Goal: Information Seeking & Learning: Learn about a topic

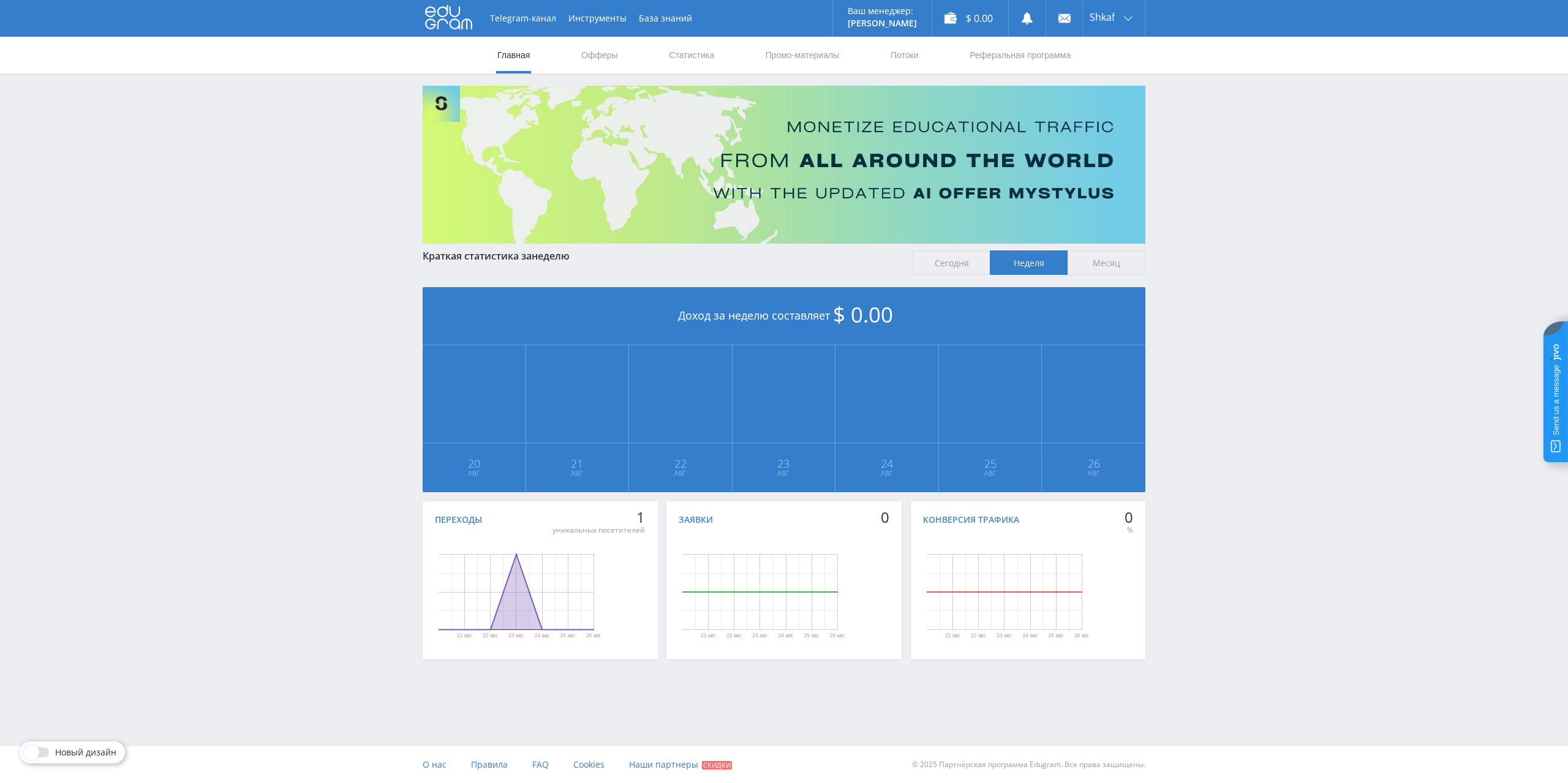
click at [1297, 246] on div "Telegram-канал Инструменты База знаний Ваш менеджер: [PERSON_NAME] Online @edug…" at bounding box center [784, 363] width 1568 height 727
click at [596, 51] on link "Офферы" at bounding box center [599, 55] width 39 height 37
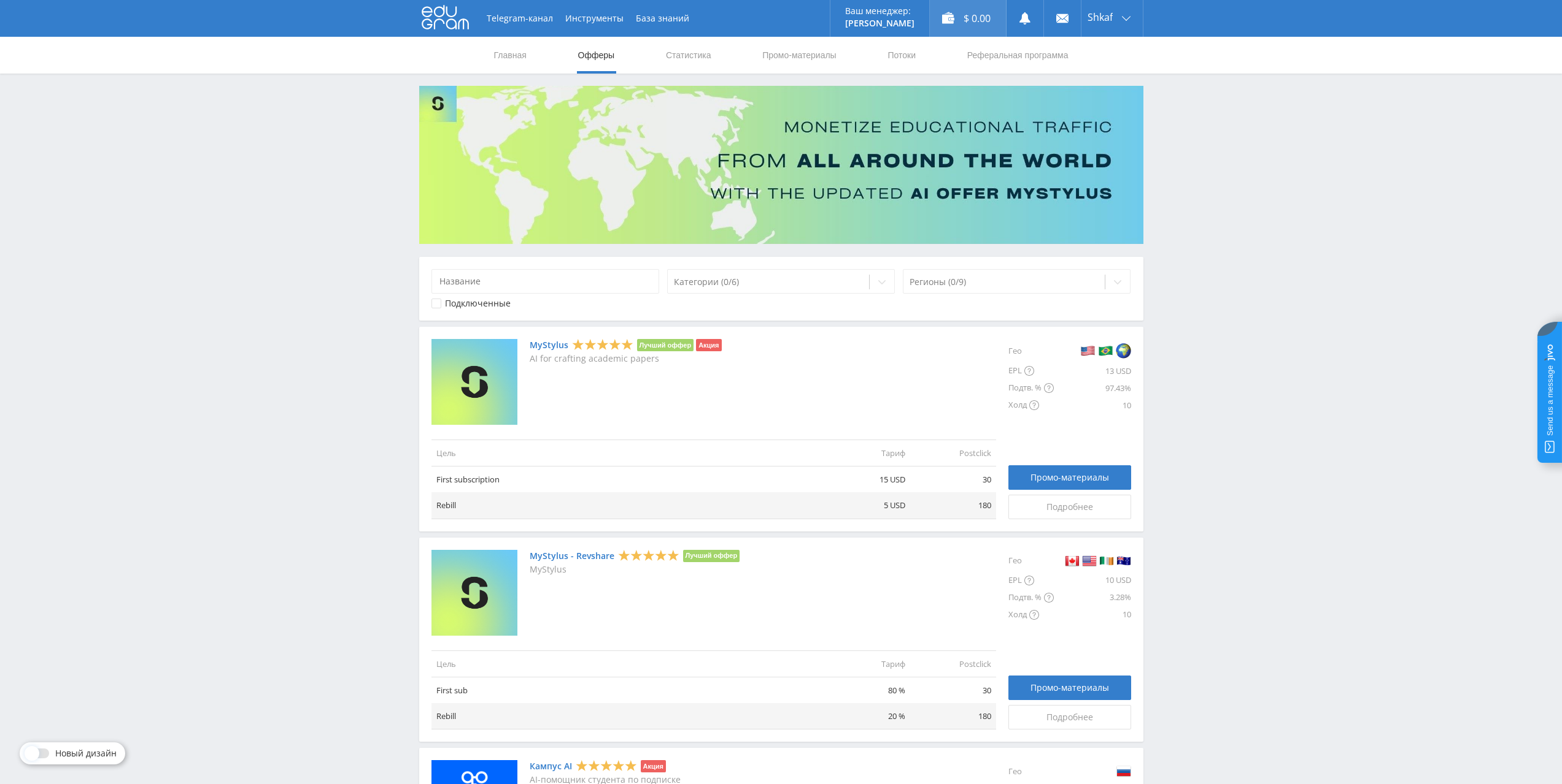
click at [963, 26] on div "$ 0.00" at bounding box center [967, 18] width 76 height 37
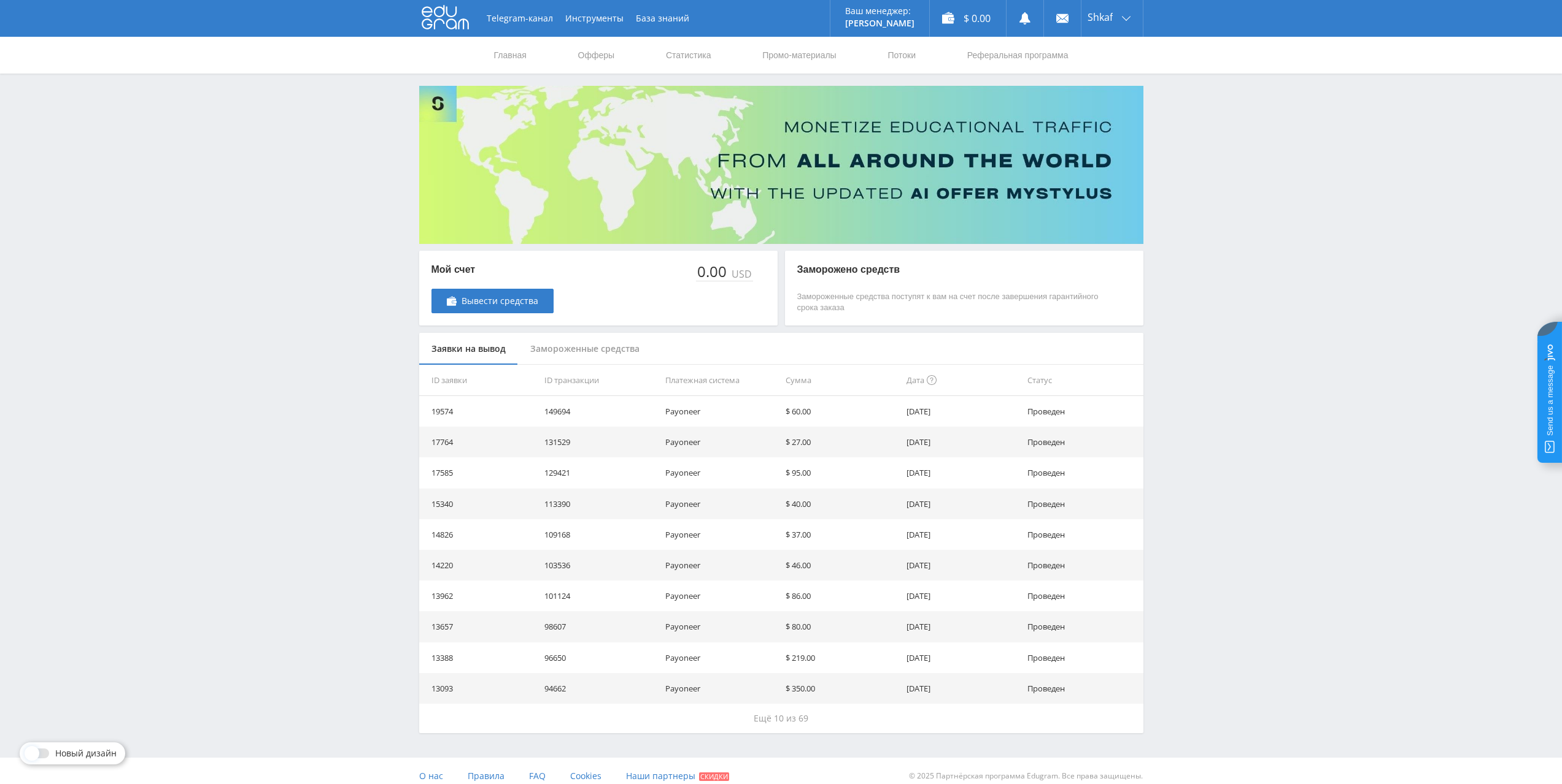
scroll to position [10, 0]
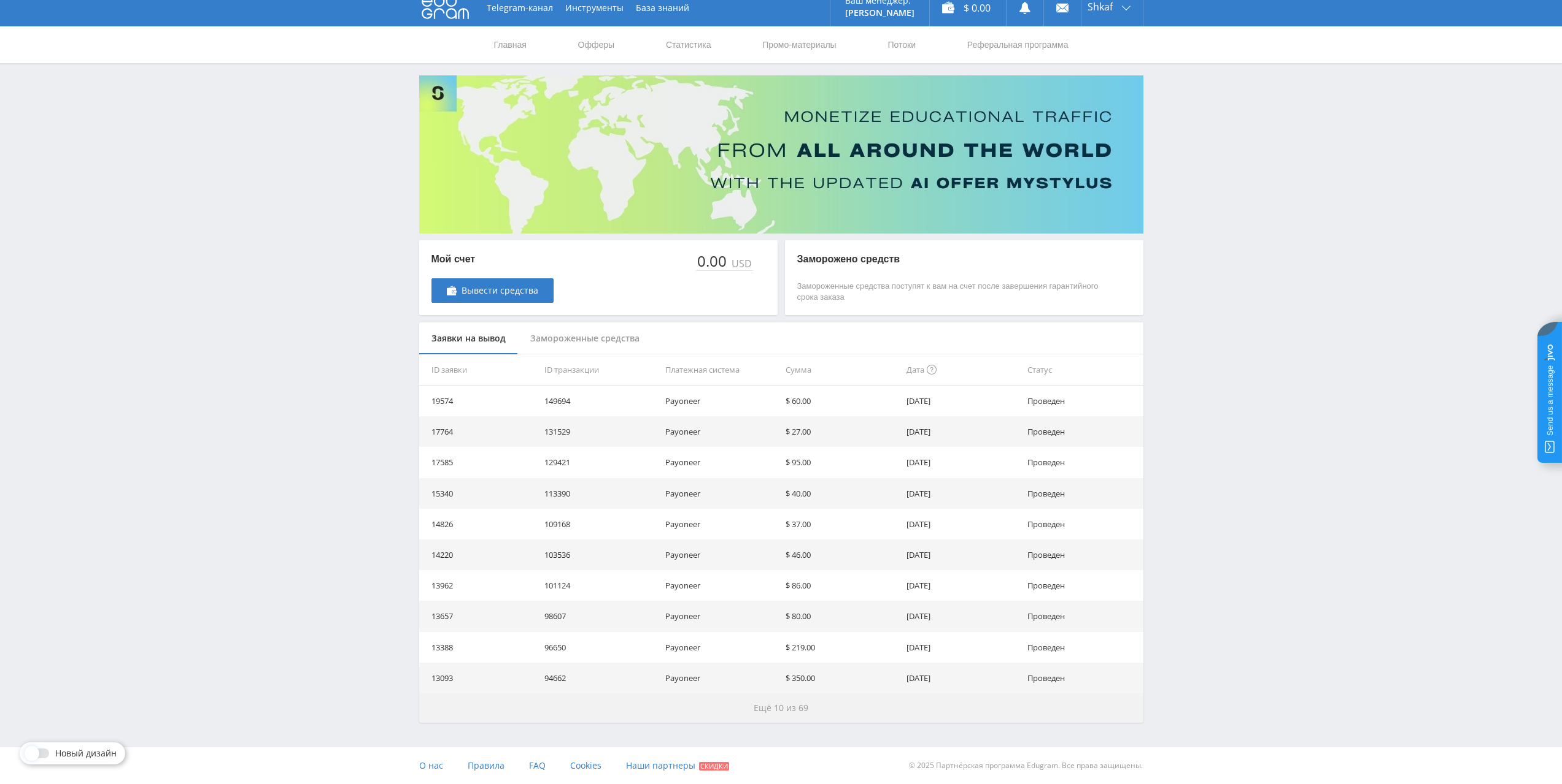
click at [812, 705] on button "Ещё 10 из 69" at bounding box center [781, 708] width 724 height 29
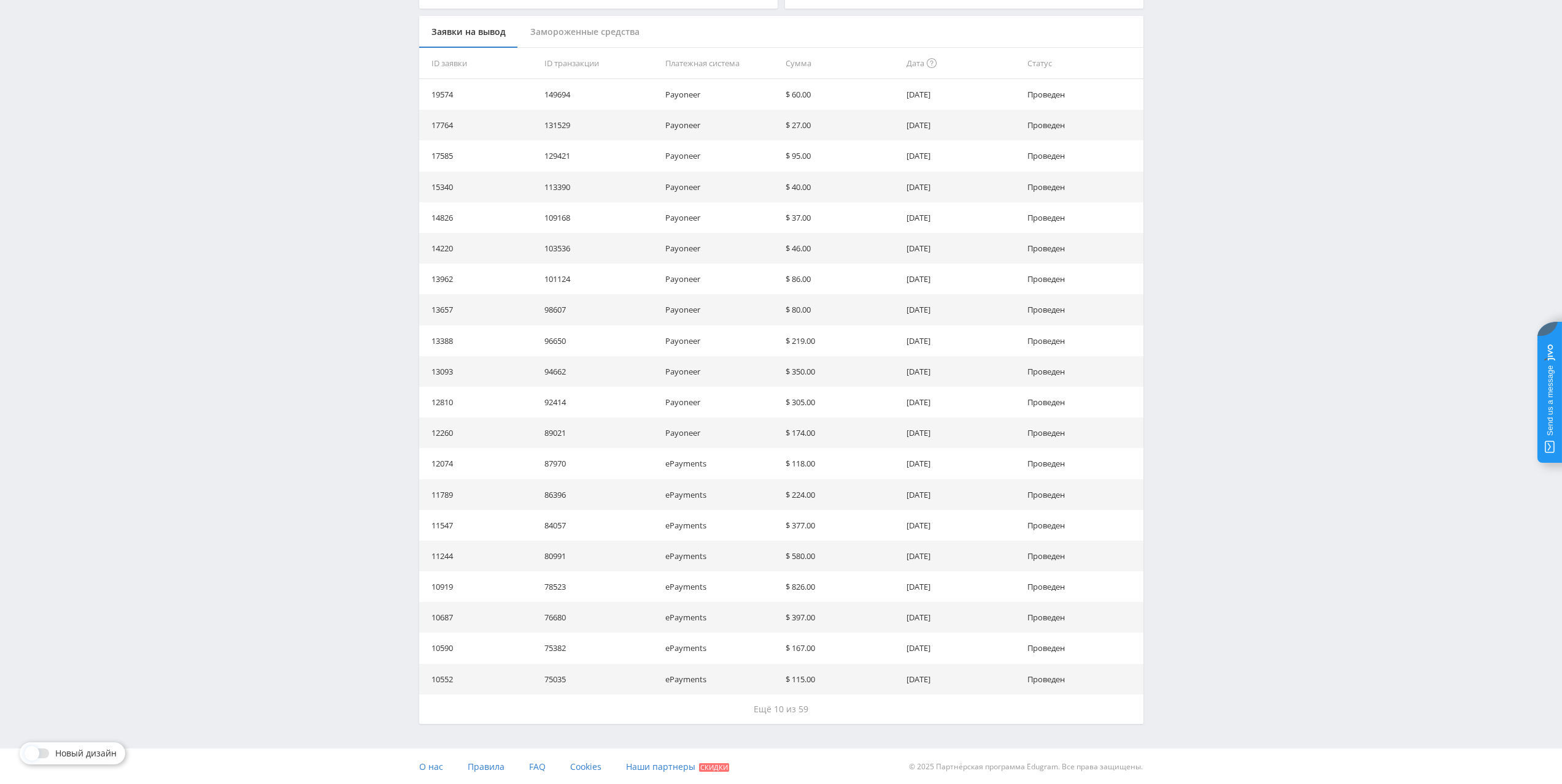
scroll to position [318, 0]
click at [807, 712] on button "Ещё 10 из 59" at bounding box center [781, 708] width 724 height 29
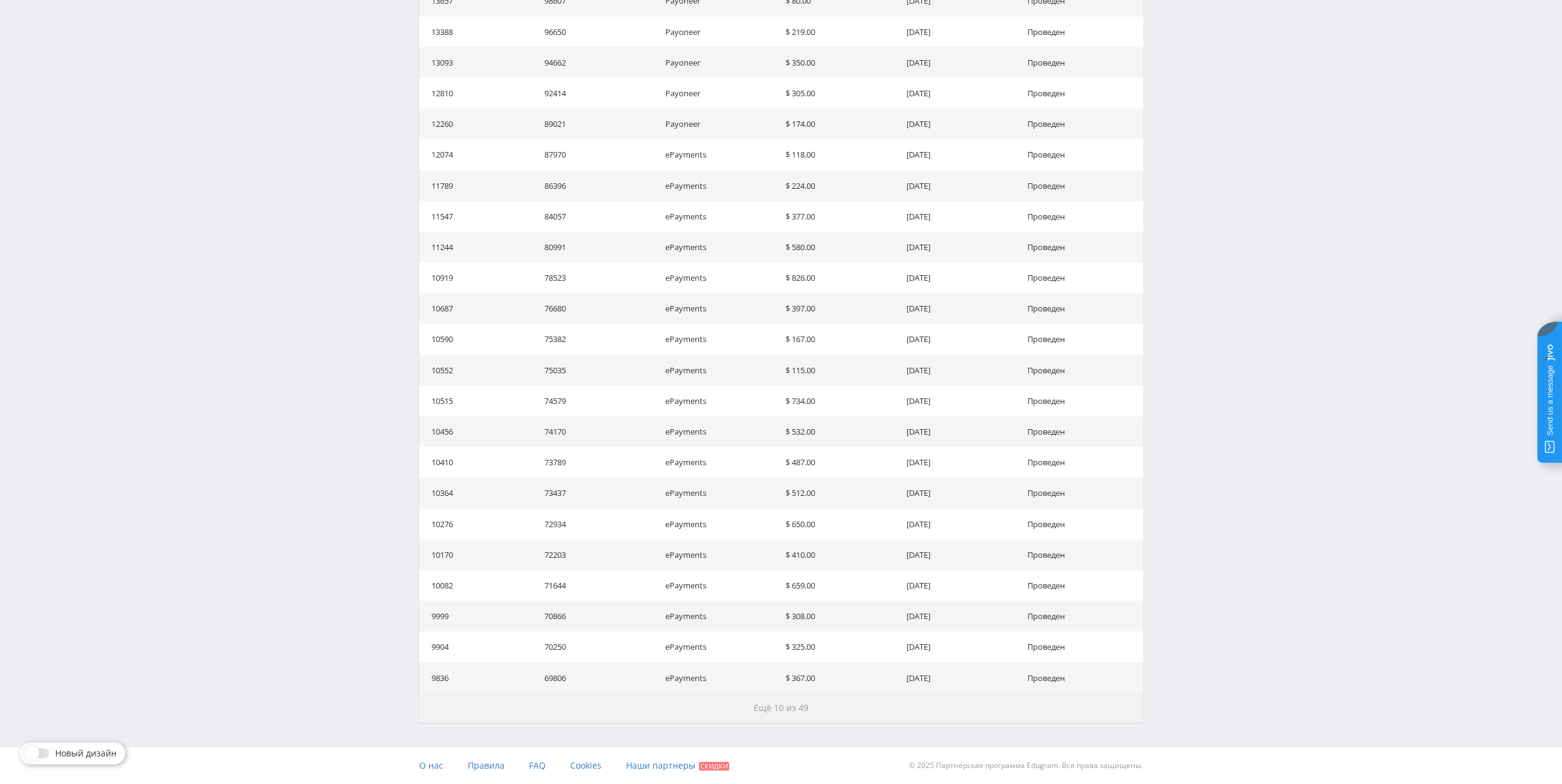
click at [899, 717] on button "Ещё 10 из 49" at bounding box center [781, 708] width 724 height 29
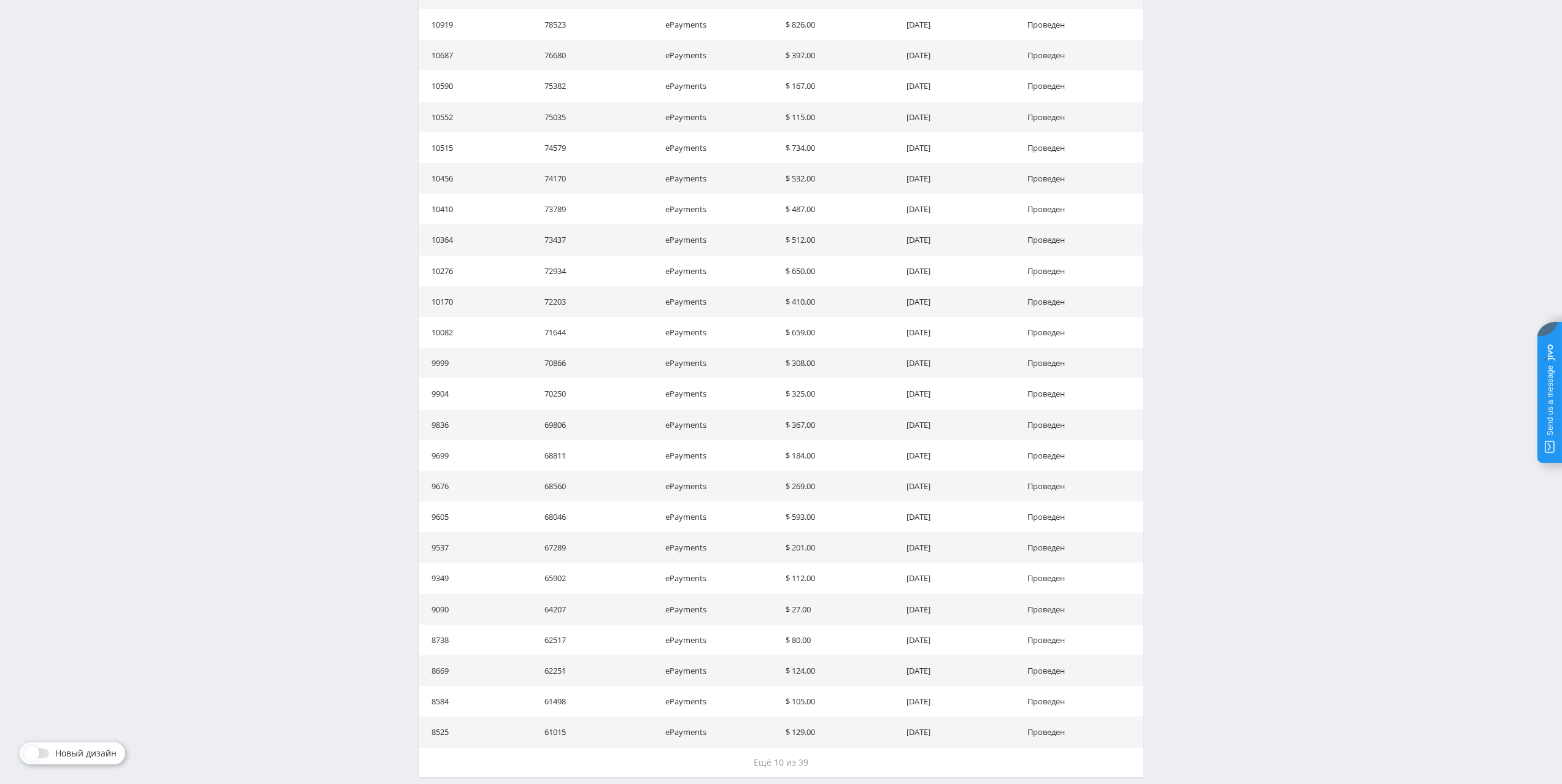
scroll to position [934, 0]
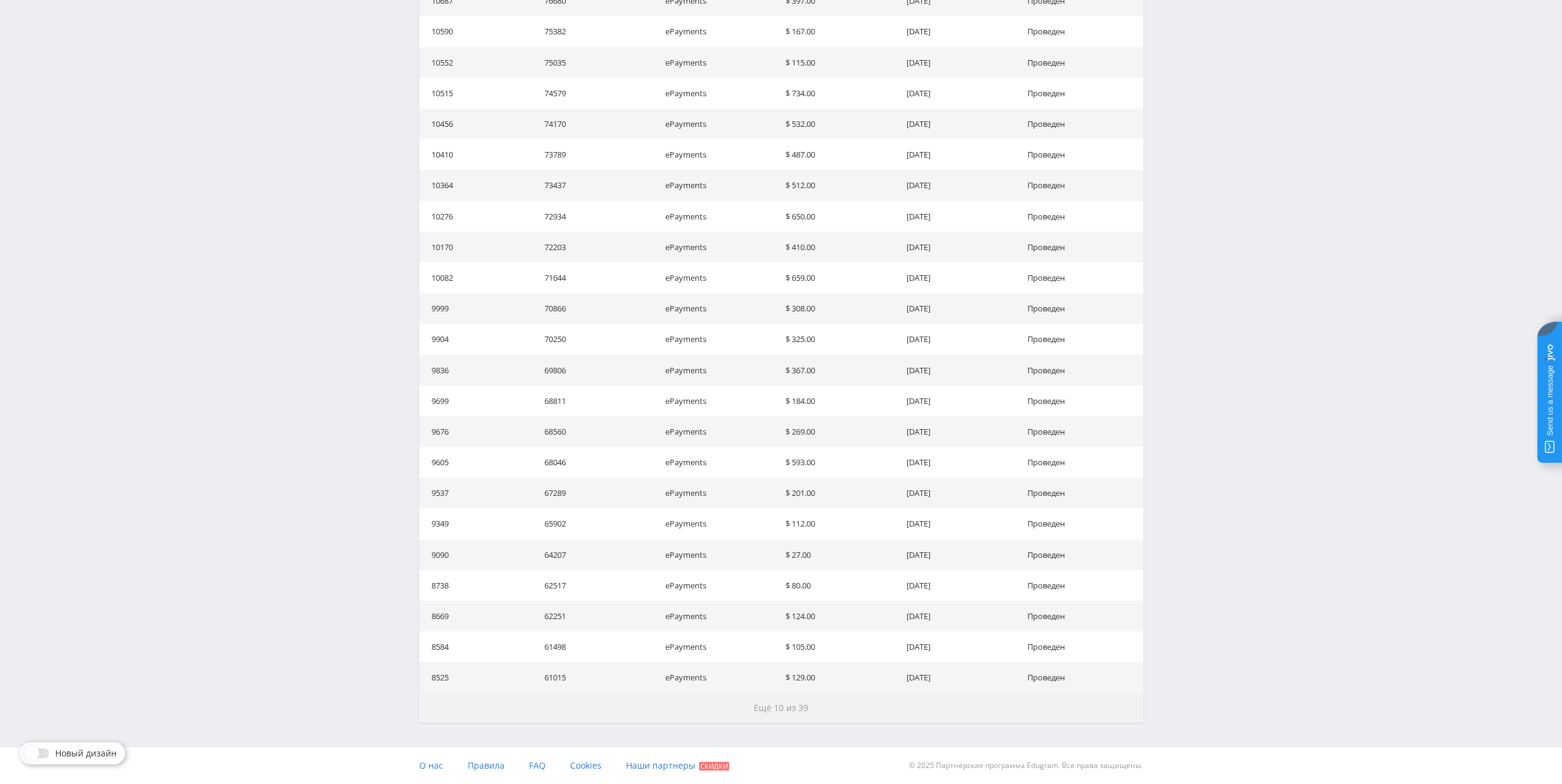
click at [833, 703] on button "Ещё 10 из 39" at bounding box center [781, 708] width 724 height 29
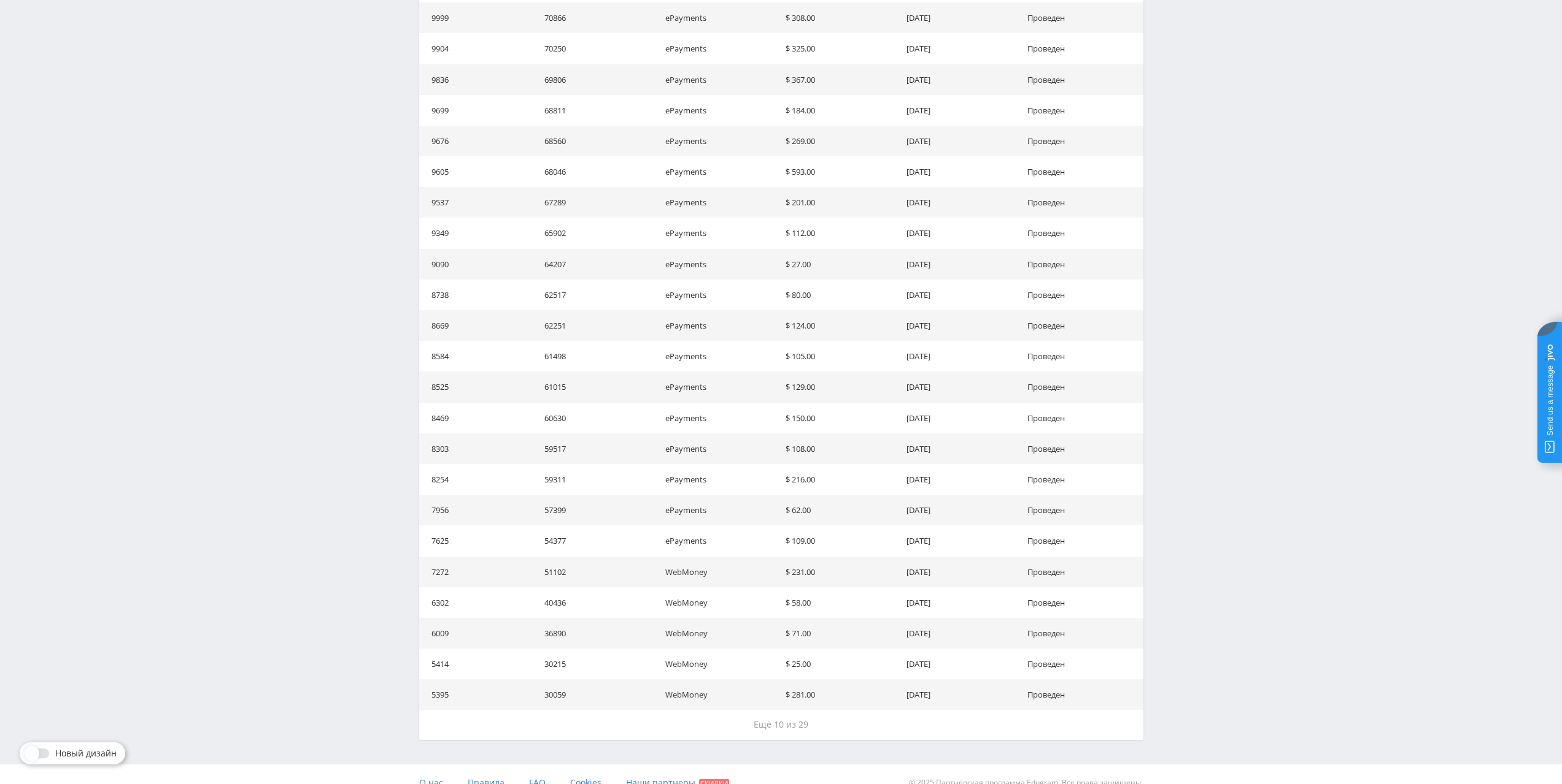
scroll to position [1242, 0]
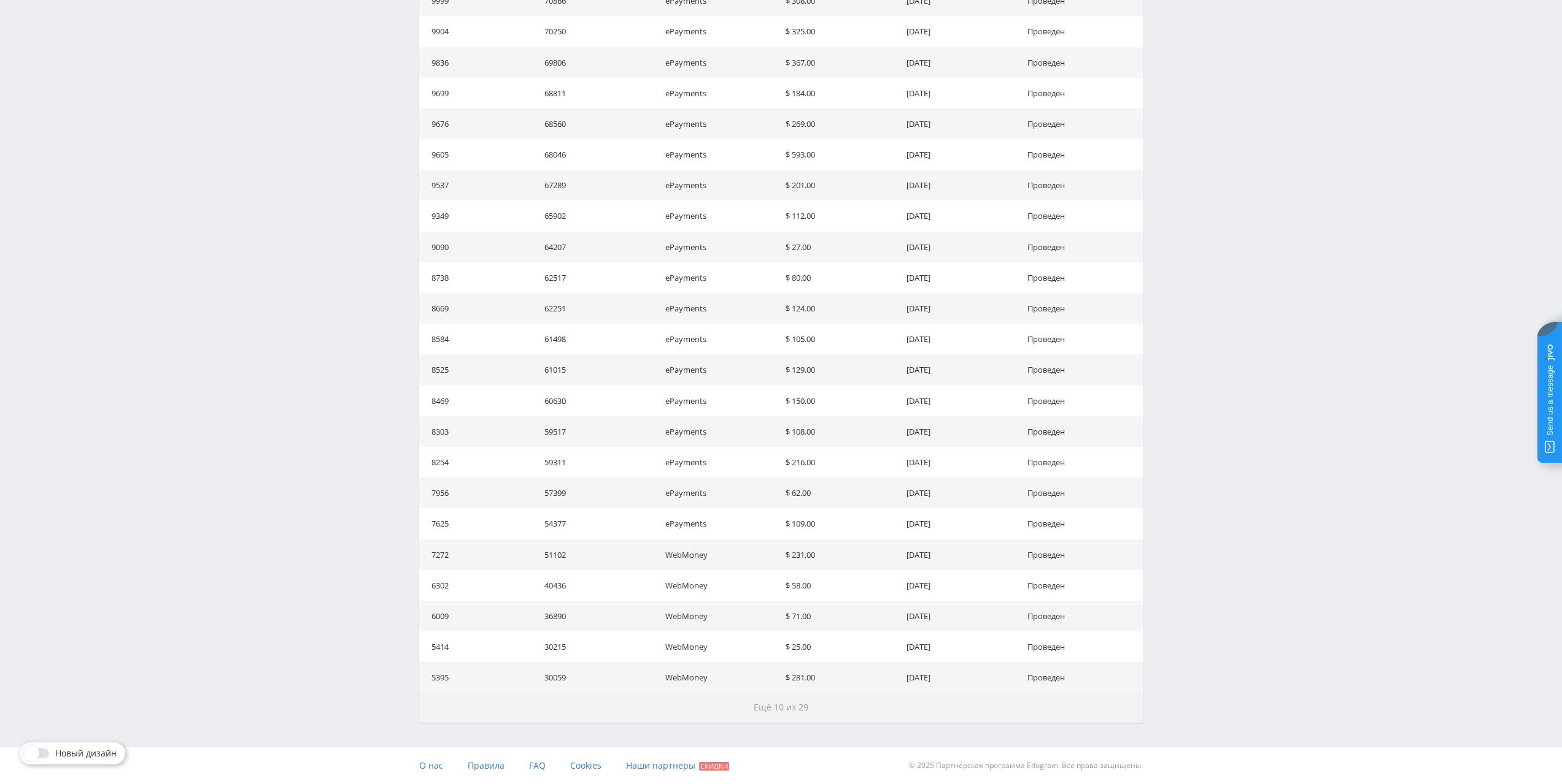
drag, startPoint x: 844, startPoint y: 709, endPoint x: 853, endPoint y: 708, distance: 9.1
click at [844, 709] on button "Ещё 10 из 29" at bounding box center [781, 707] width 724 height 29
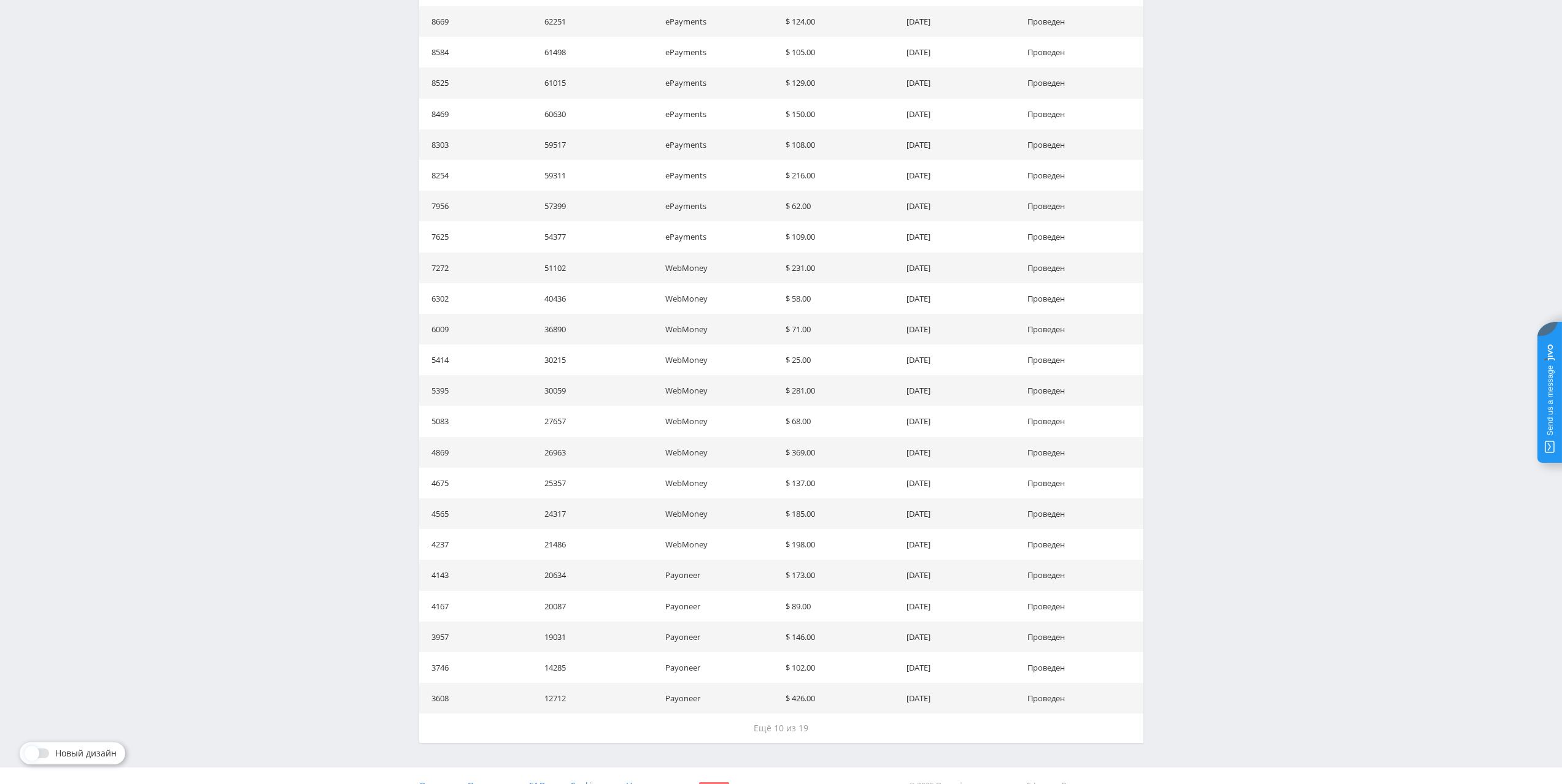
scroll to position [1549, 0]
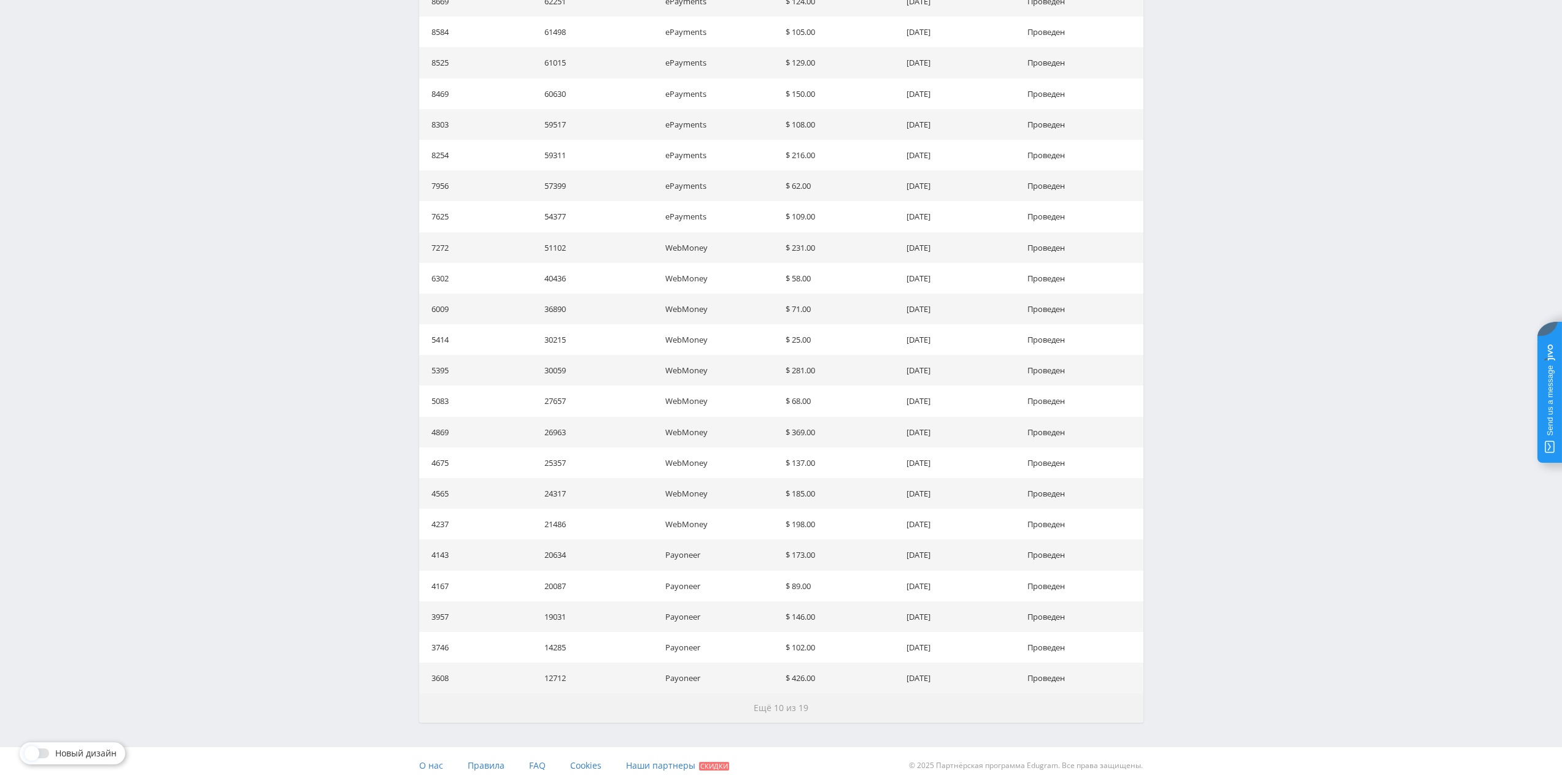
click at [817, 712] on button "Ещё 10 из 19" at bounding box center [781, 708] width 724 height 29
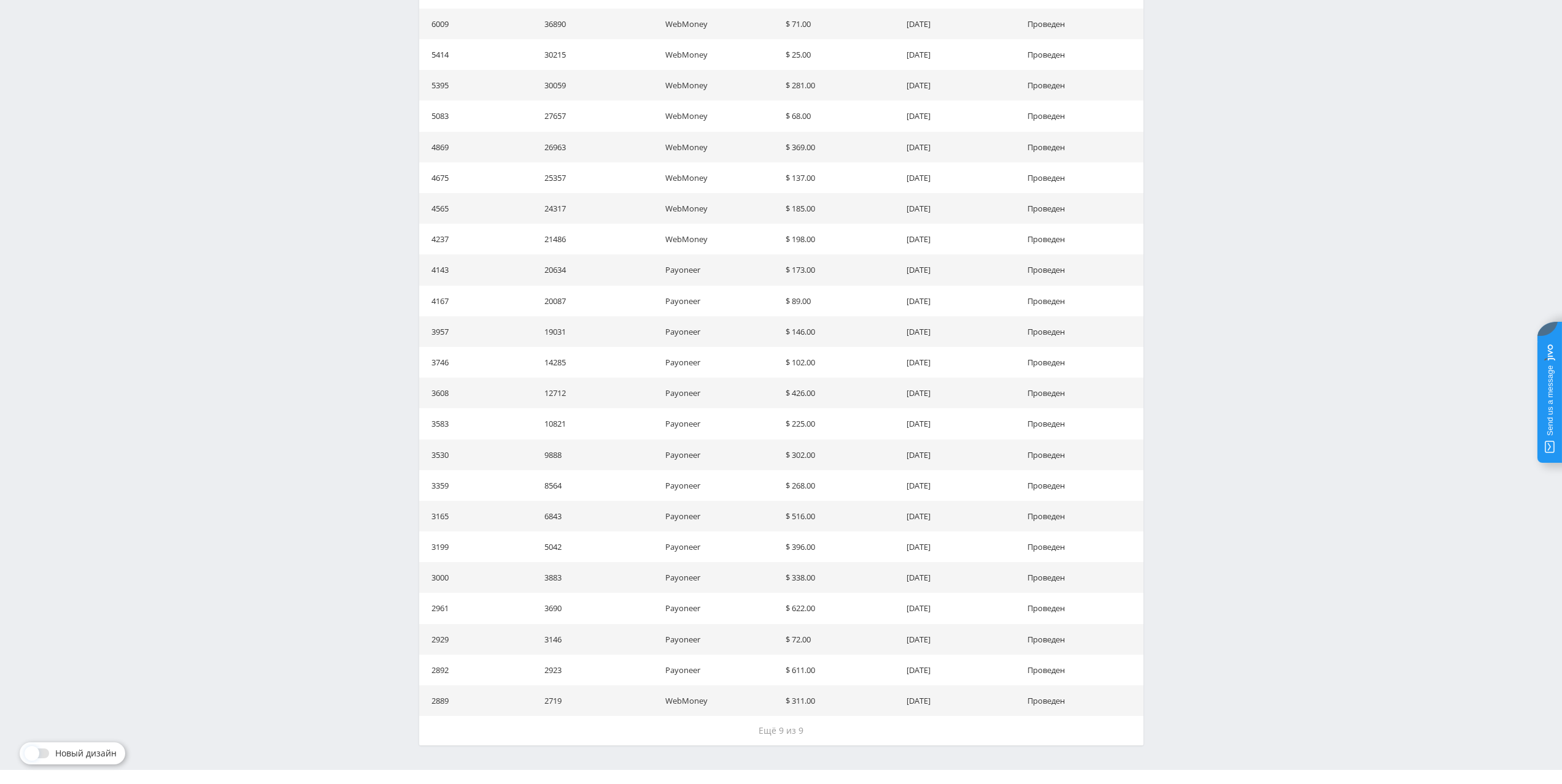
scroll to position [1857, 0]
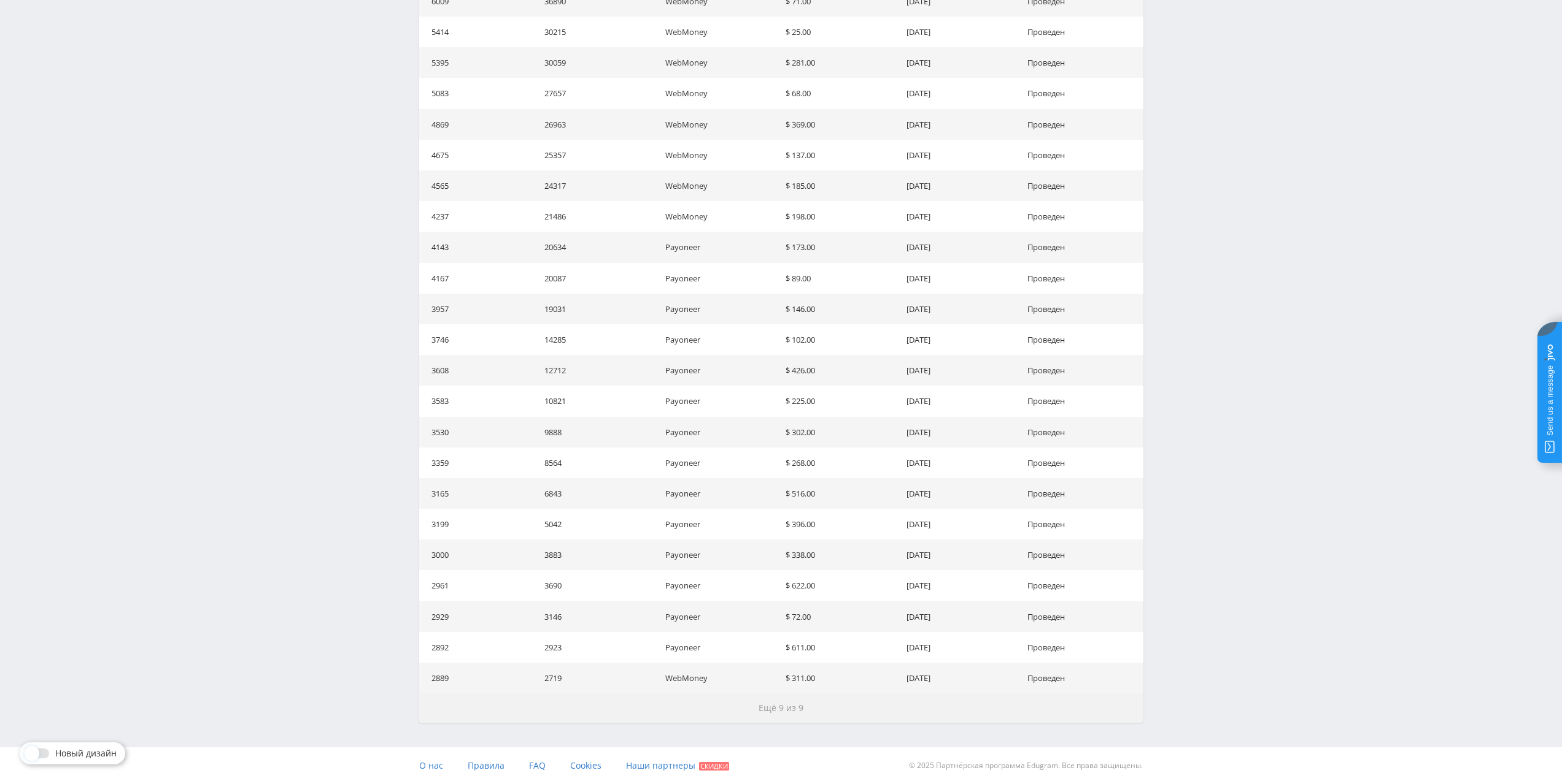
click at [826, 709] on button "Ещё 9 из 9" at bounding box center [781, 708] width 724 height 29
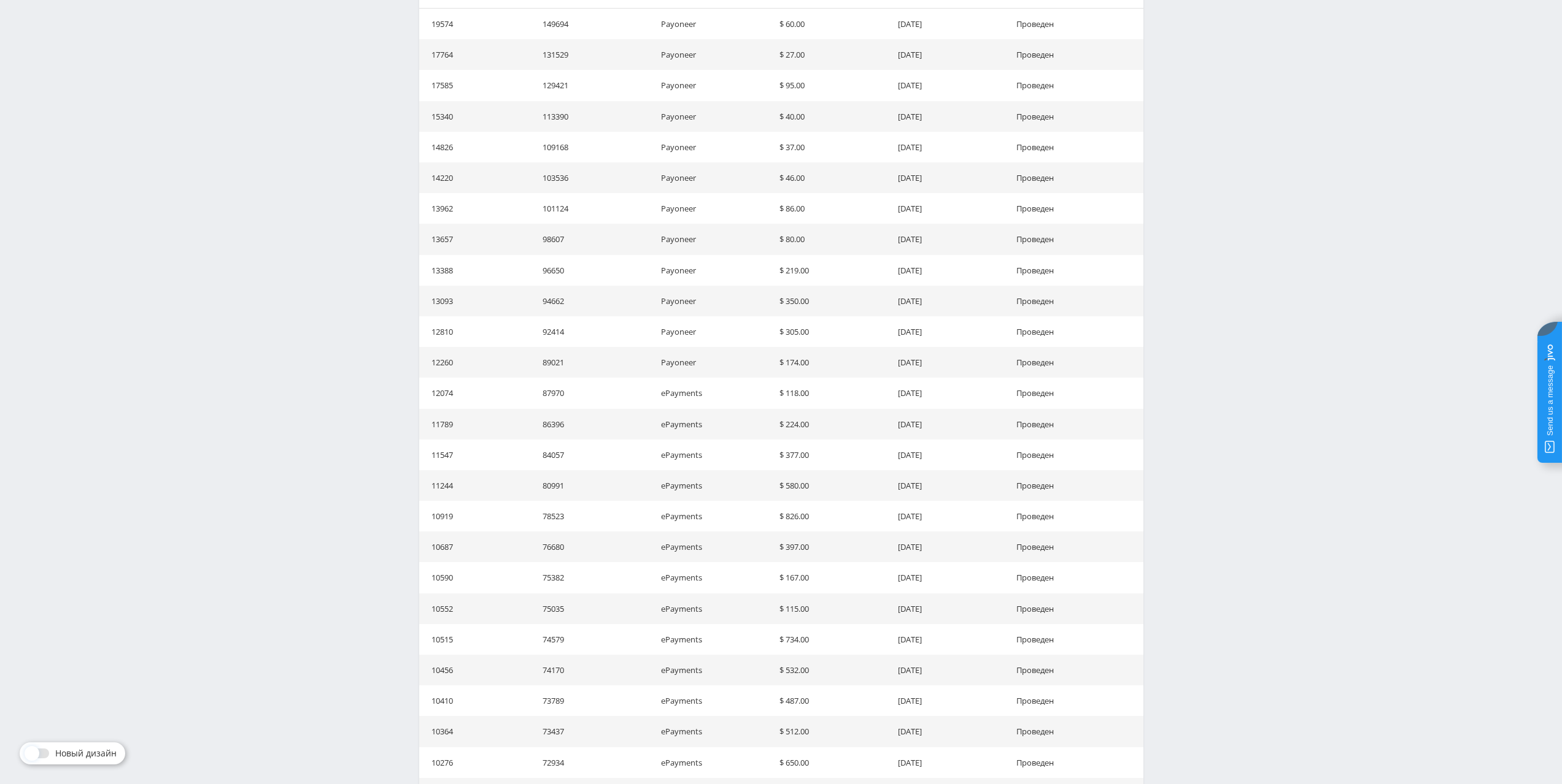
scroll to position [0, 0]
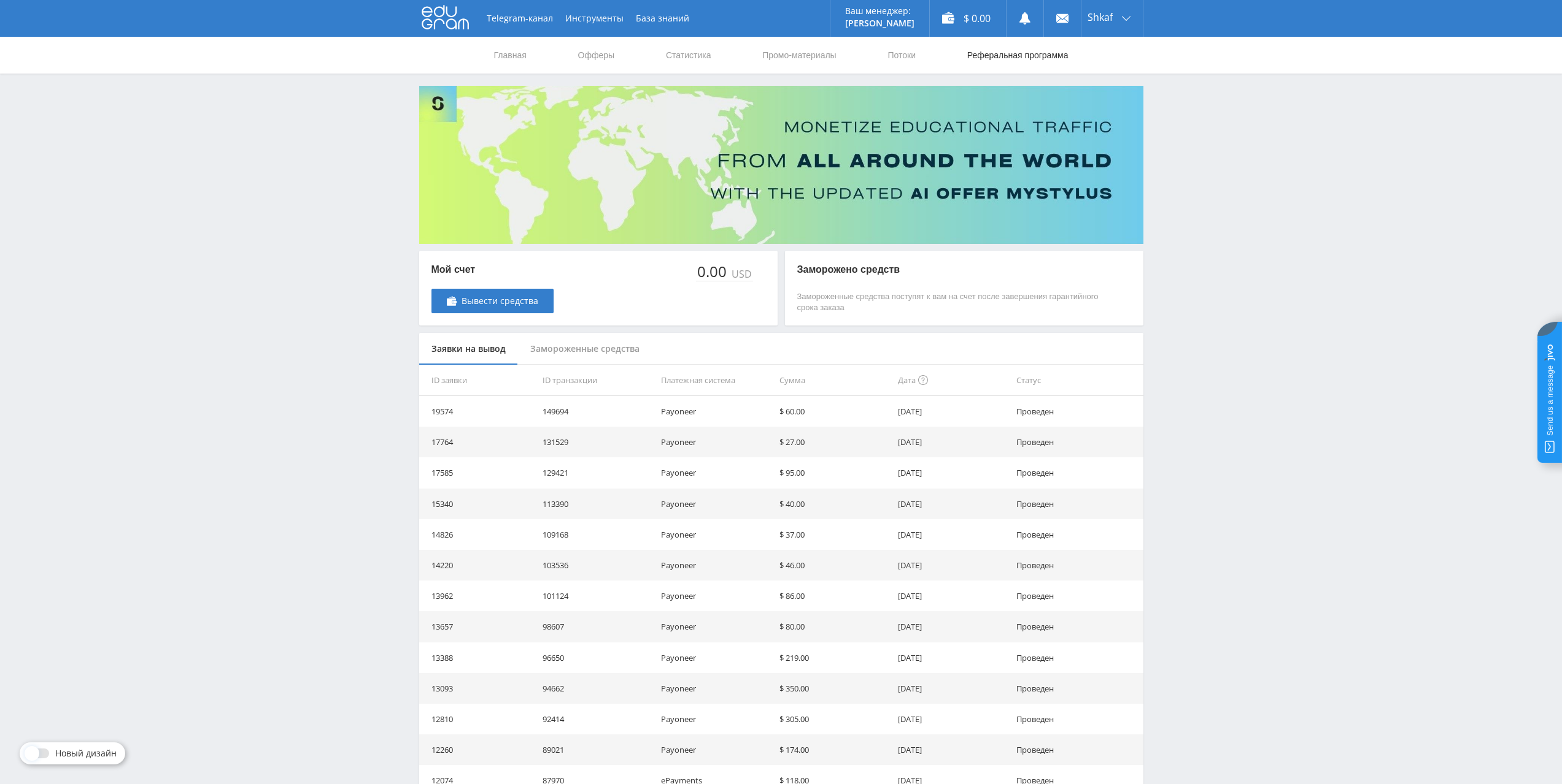
click at [1031, 50] on link "Реферальная программа" at bounding box center [1017, 55] width 104 height 37
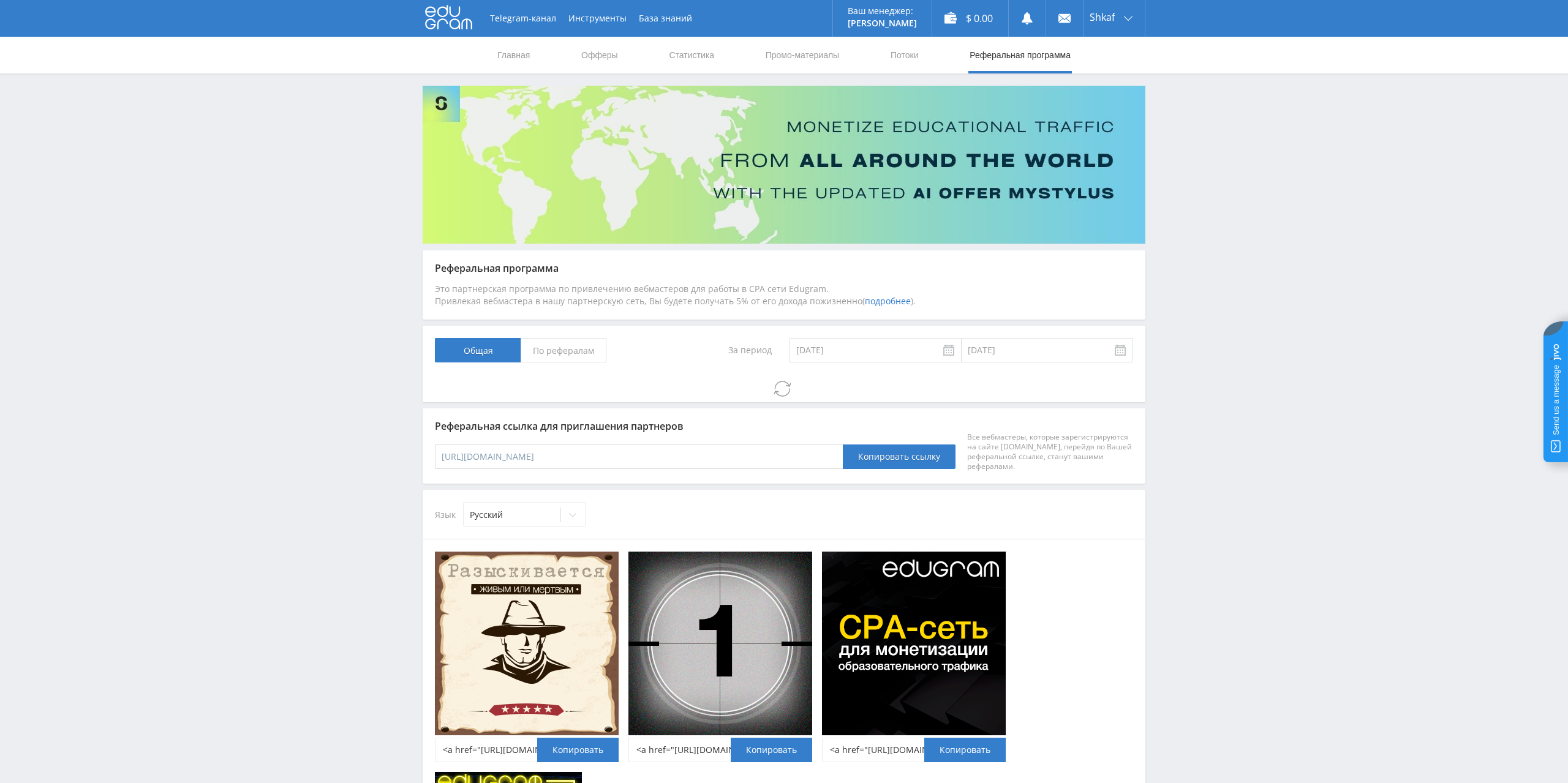
click at [577, 352] on span "По рефералам" at bounding box center [563, 350] width 86 height 24
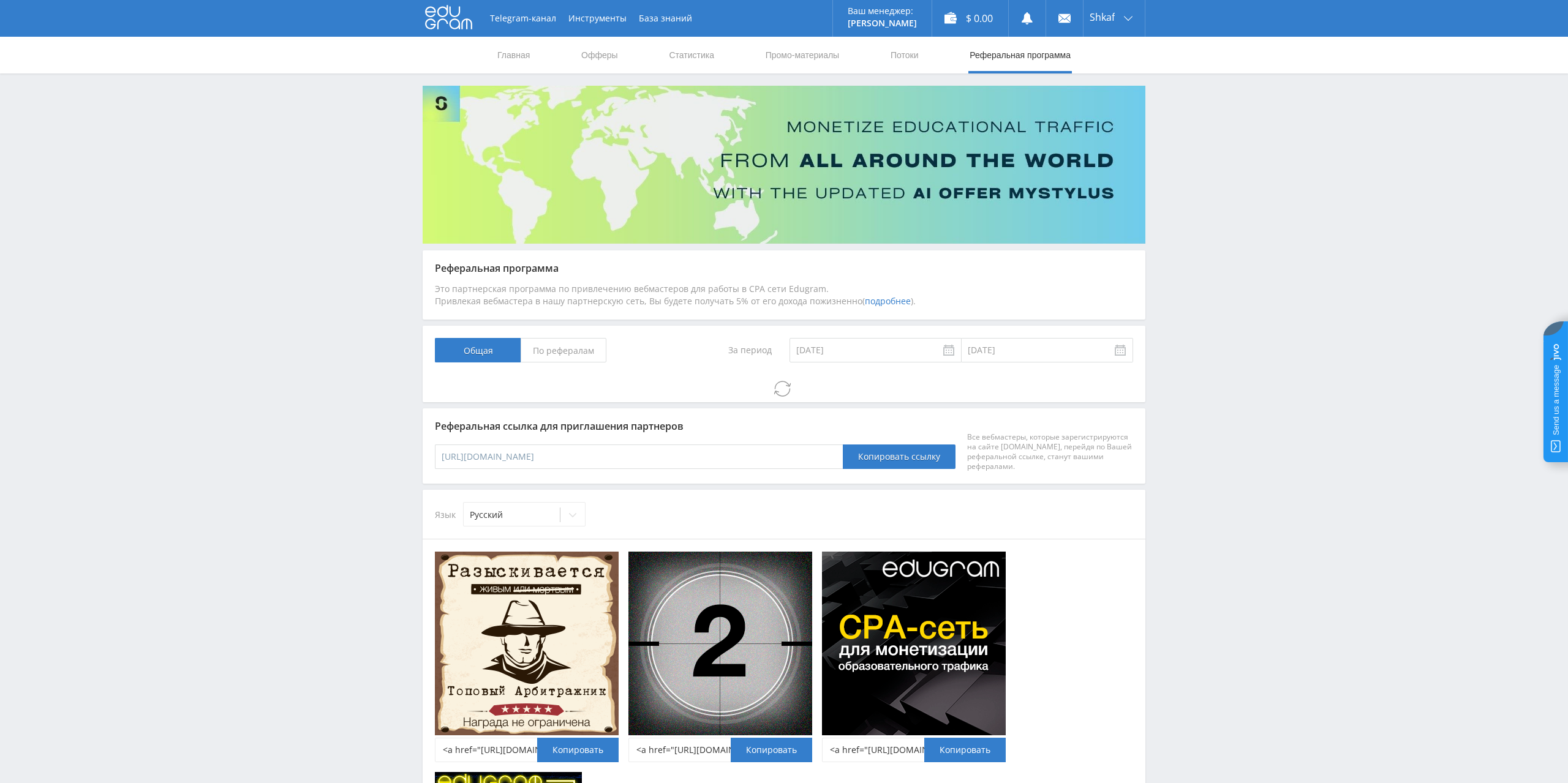
click at [0, 0] on input "По рефералам" at bounding box center [0, 0] width 0 height 0
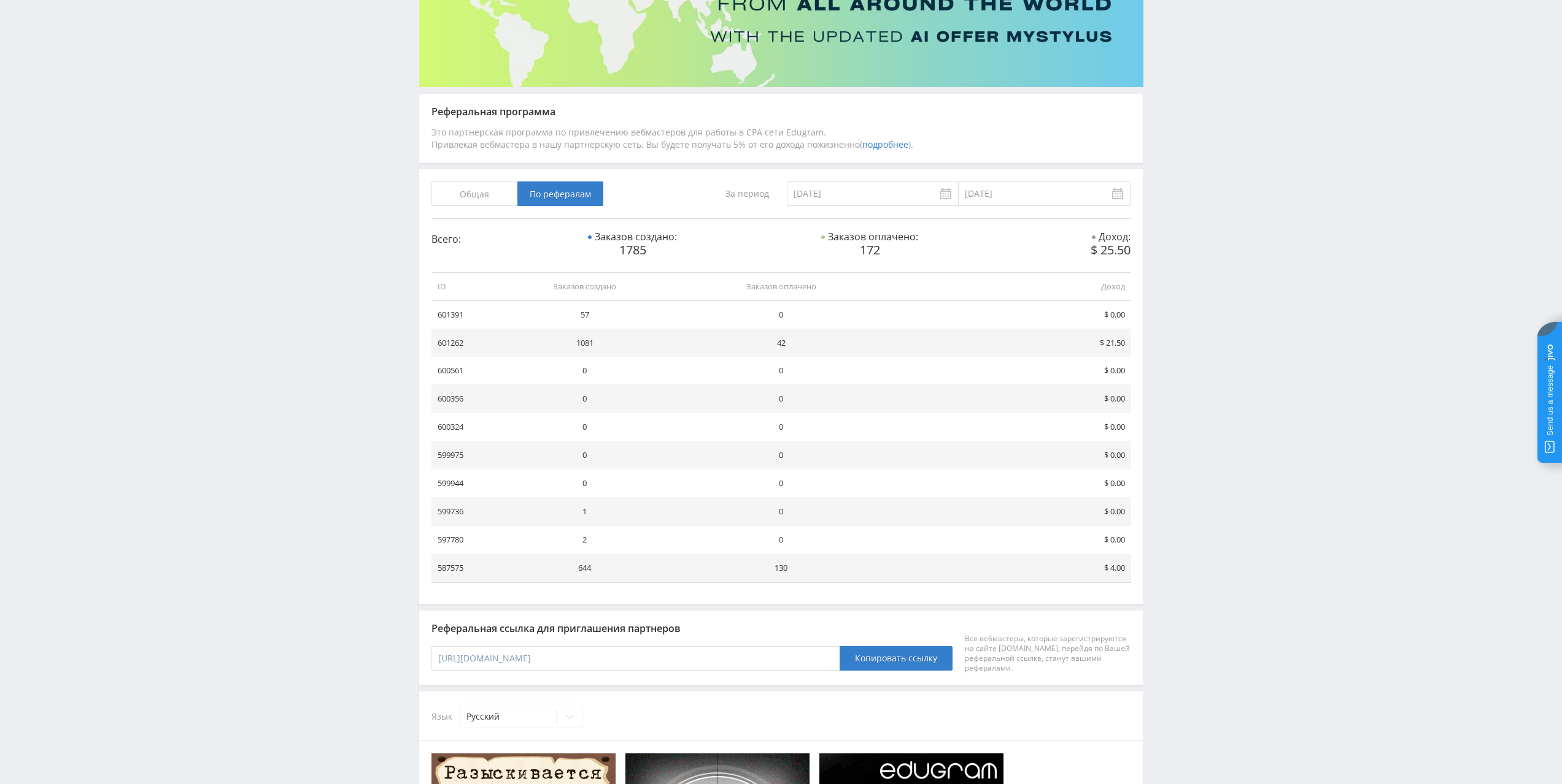
scroll to position [227, 0]
